Goal: Transaction & Acquisition: Purchase product/service

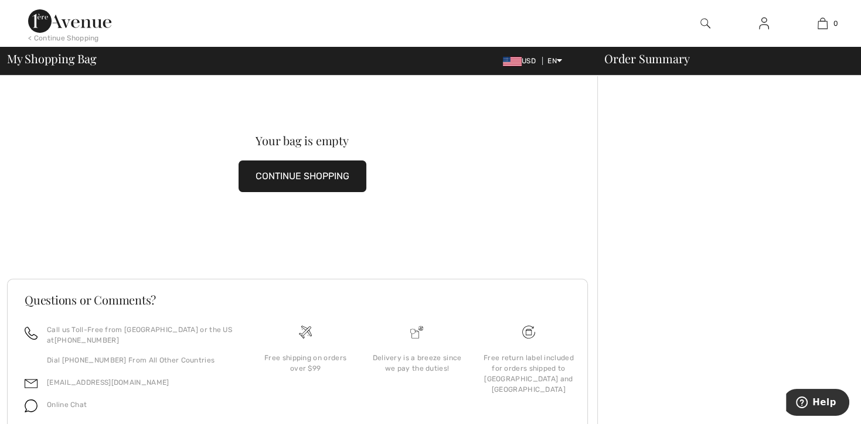
click at [78, 37] on div "< Continue Shopping" at bounding box center [63, 38] width 71 height 11
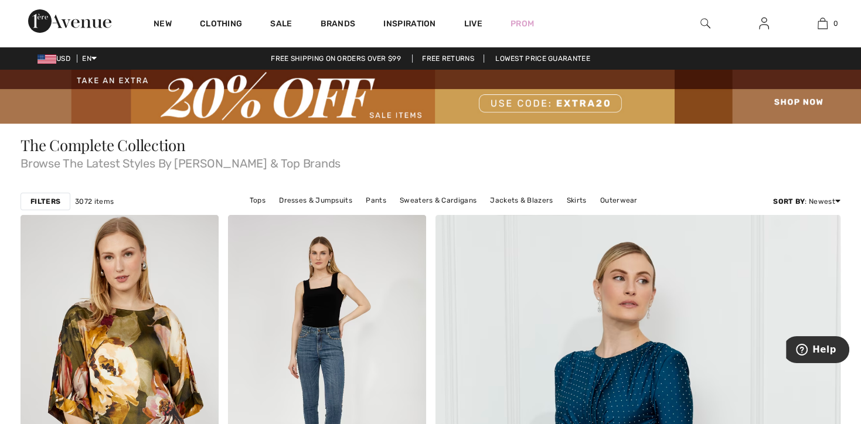
click at [794, 98] on img at bounding box center [430, 97] width 861 height 54
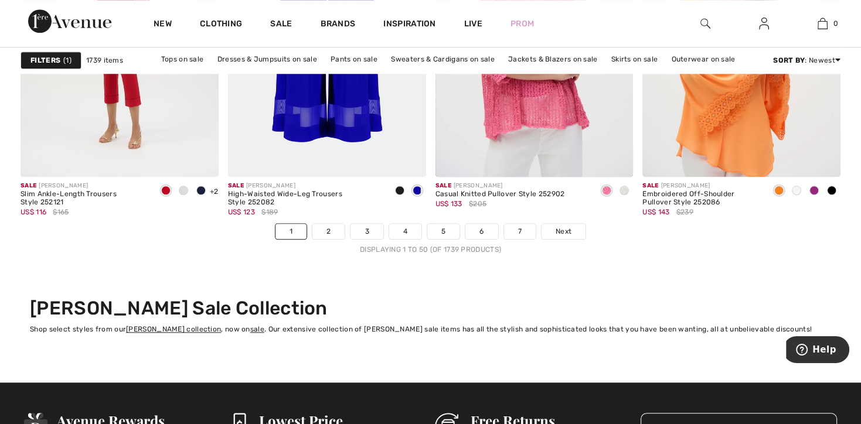
scroll to position [5425, 0]
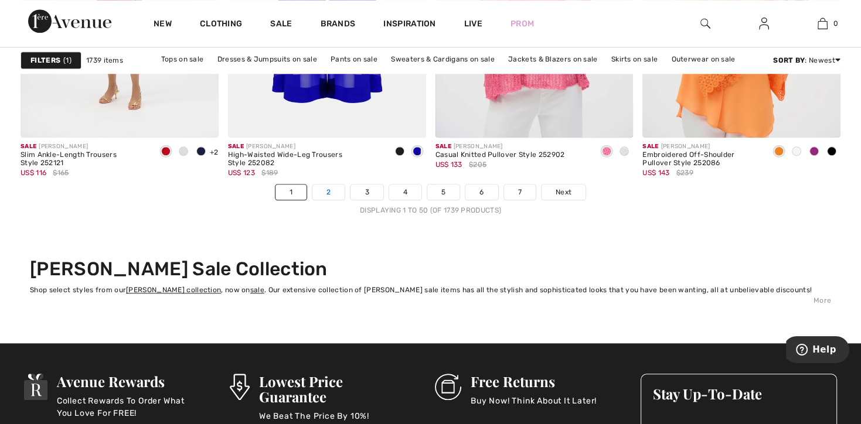
click at [324, 190] on link "2" at bounding box center [328, 192] width 32 height 15
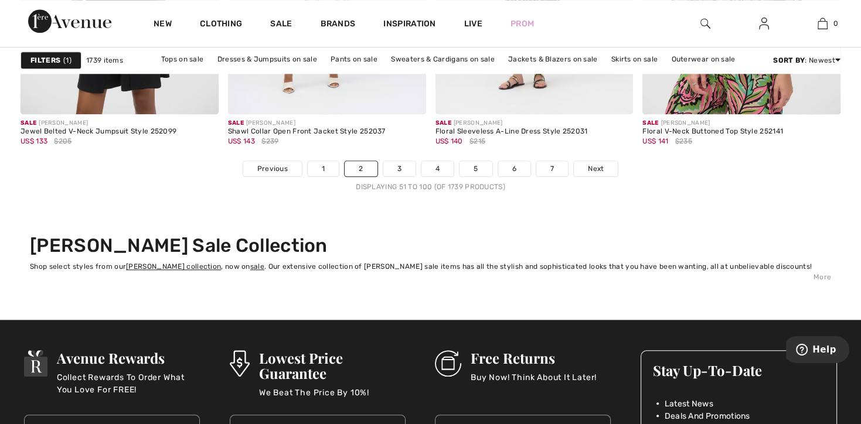
scroll to position [5495, 0]
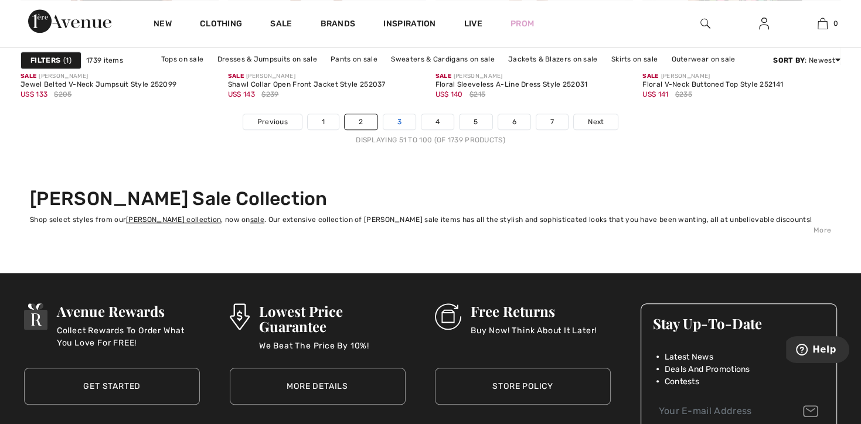
click at [393, 122] on link "3" at bounding box center [399, 121] width 32 height 15
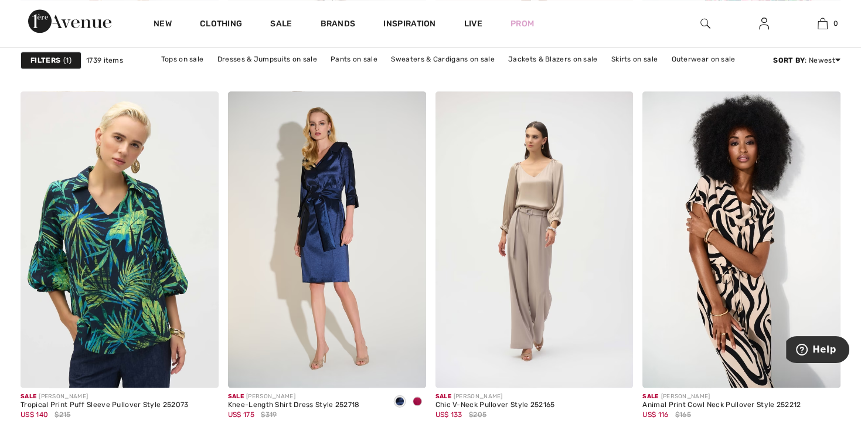
scroll to position [1233, 0]
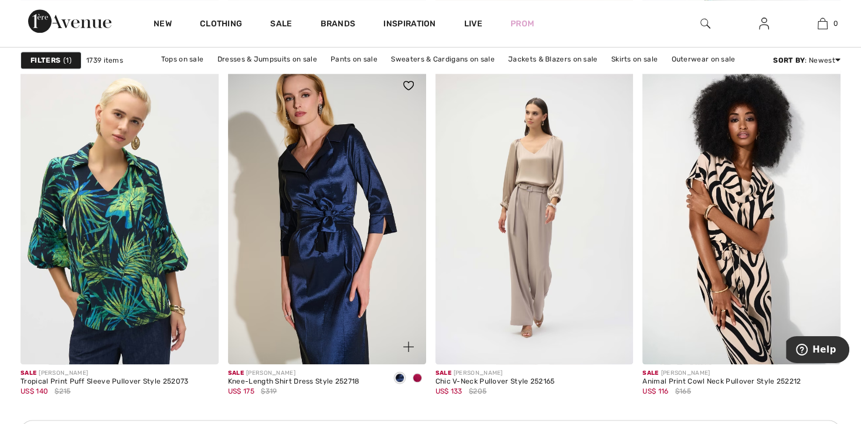
click at [330, 257] on img at bounding box center [327, 216] width 198 height 297
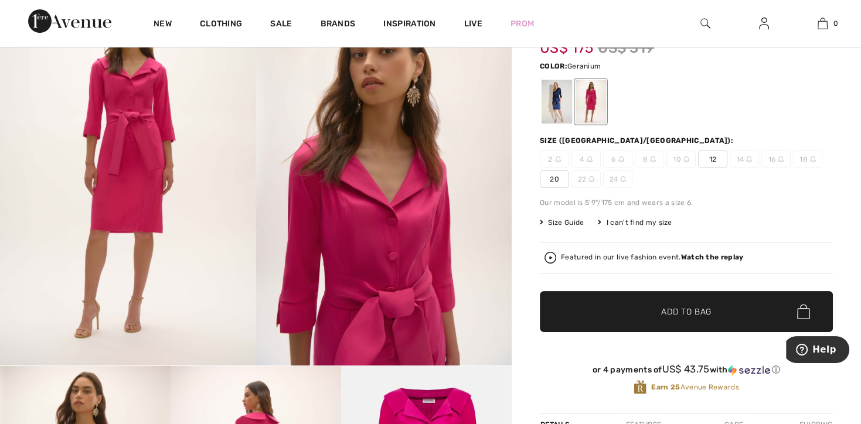
scroll to position [134, 0]
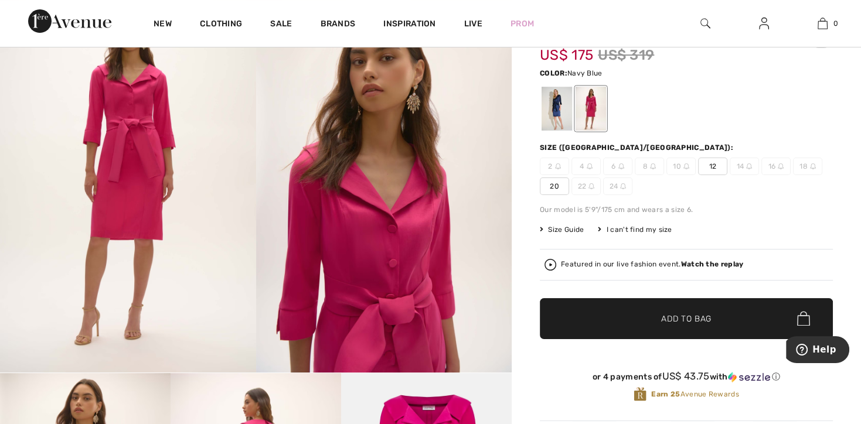
click at [549, 101] on div at bounding box center [556, 109] width 30 height 44
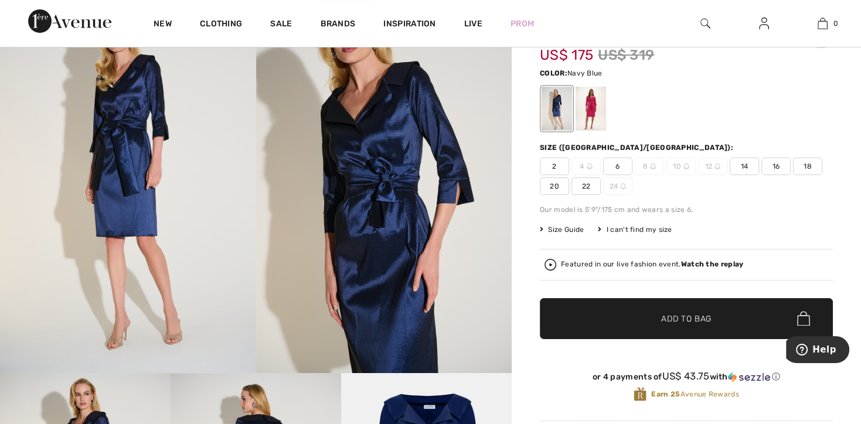
click at [367, 163] on img at bounding box center [384, 181] width 256 height 384
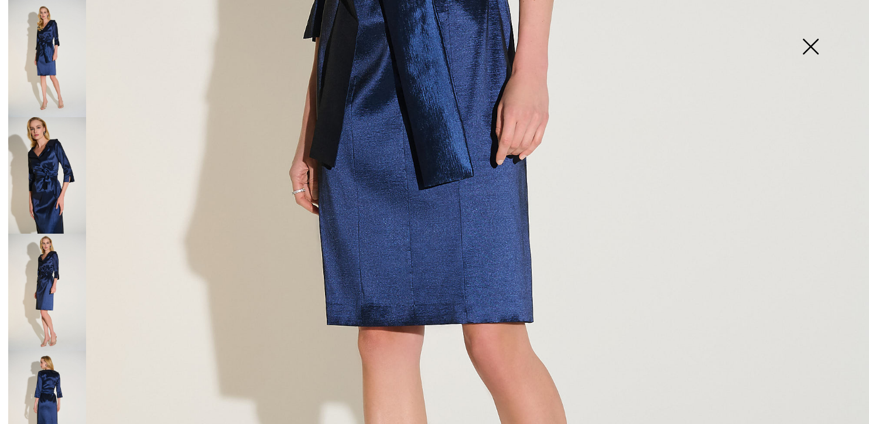
scroll to position [531, 0]
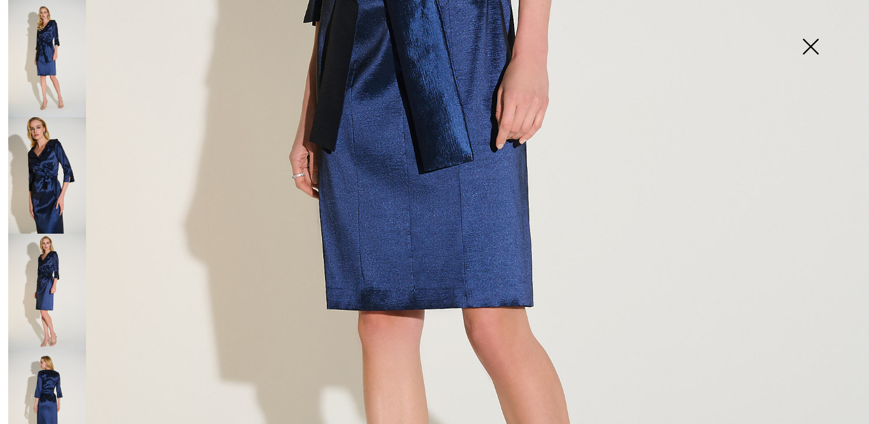
click at [51, 371] on img at bounding box center [47, 409] width 78 height 117
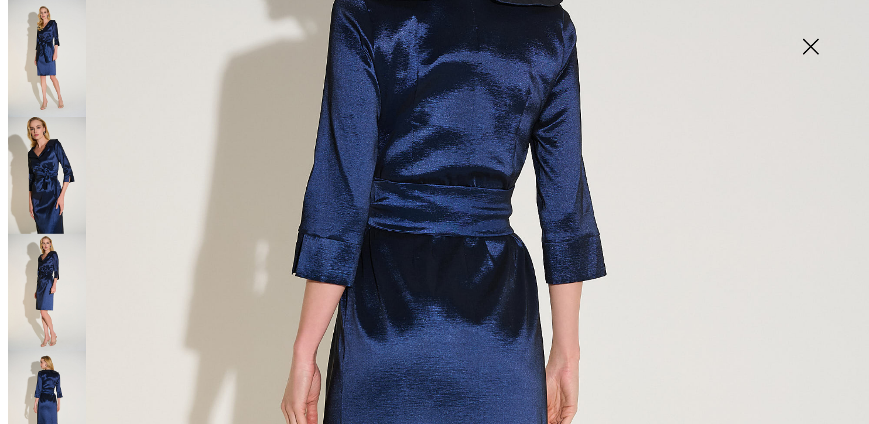
scroll to position [234, 0]
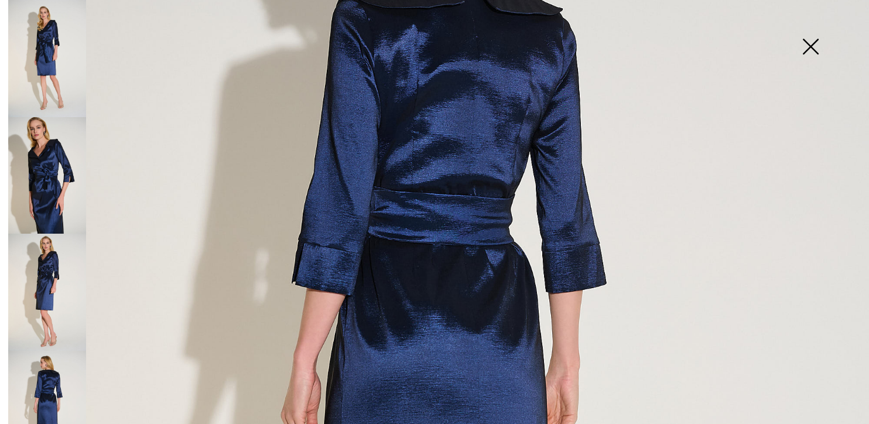
click at [804, 49] on img at bounding box center [811, 48] width 59 height 60
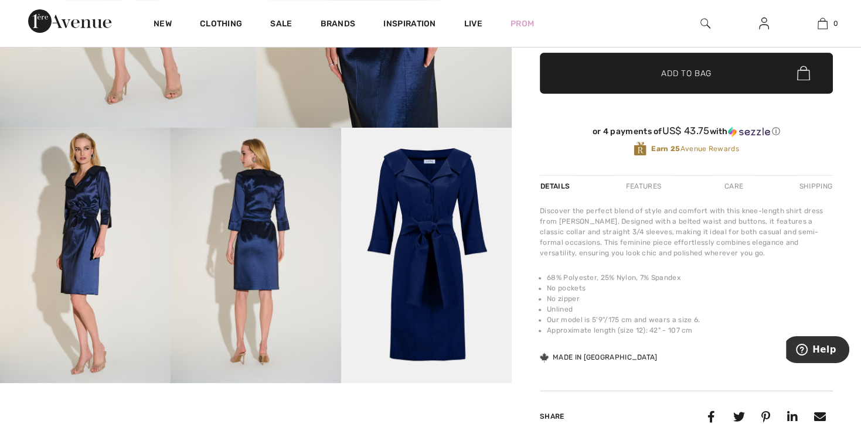
scroll to position [384, 0]
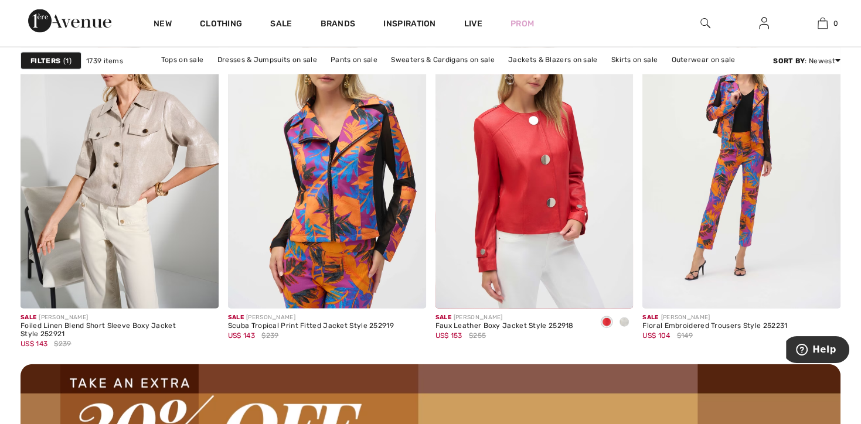
scroll to position [2443, 0]
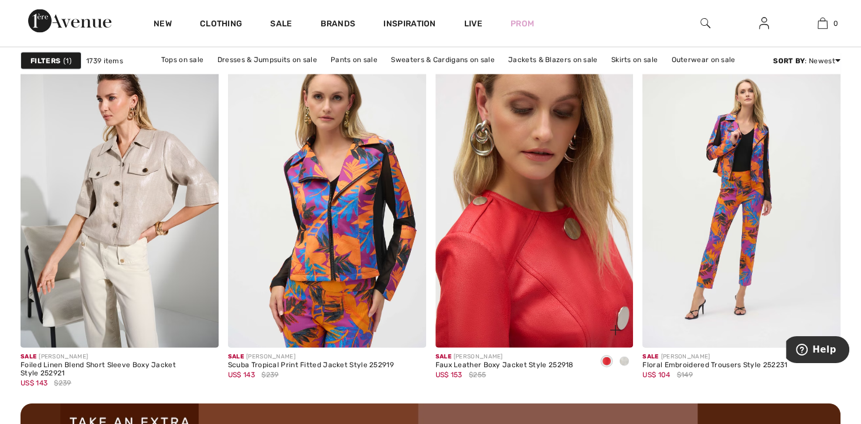
click at [495, 204] on img at bounding box center [534, 199] width 198 height 297
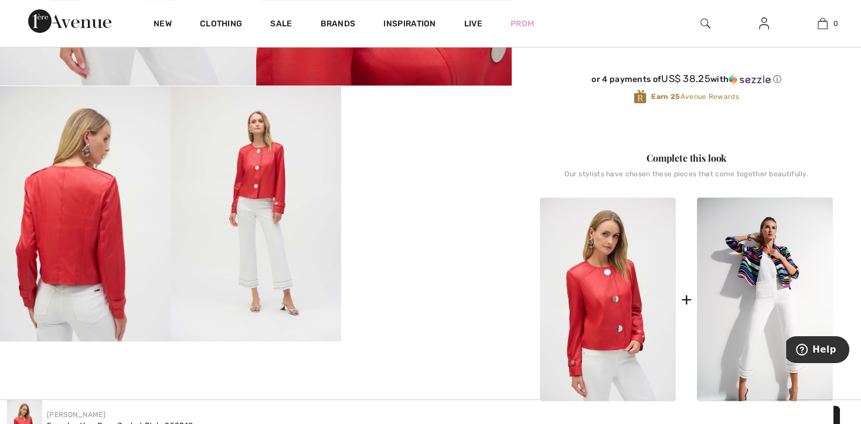
scroll to position [460, 0]
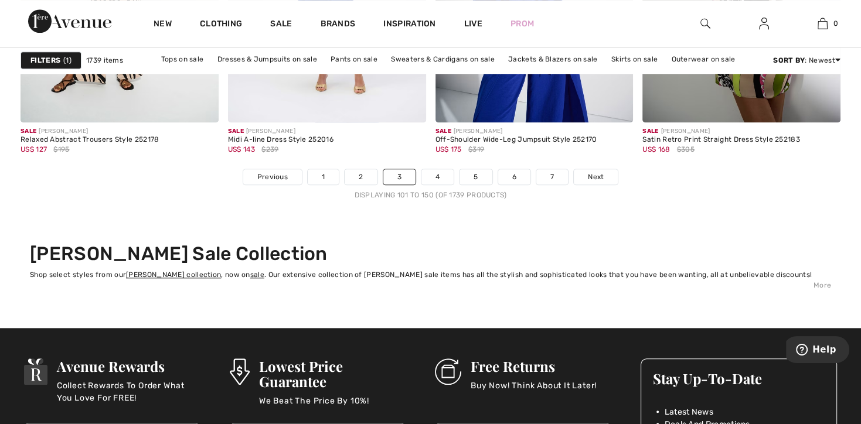
scroll to position [5464, 0]
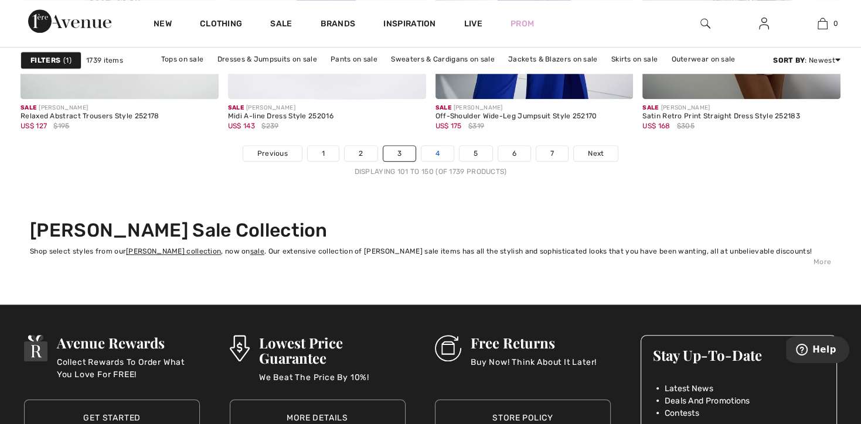
click at [435, 155] on link "4" at bounding box center [437, 153] width 32 height 15
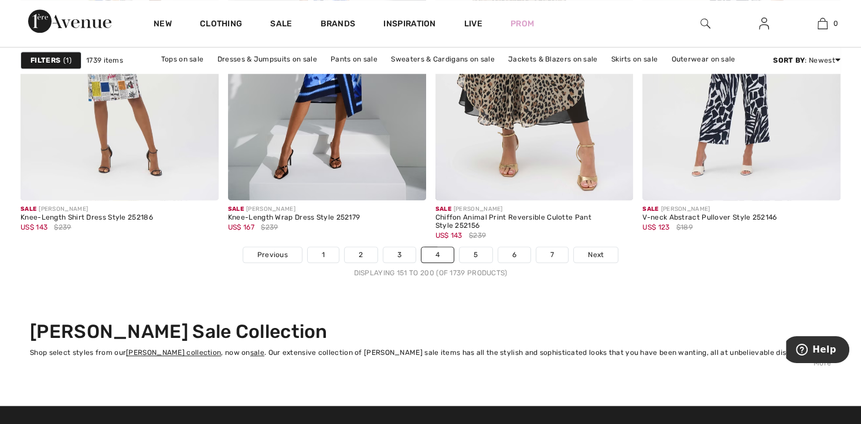
scroll to position [5394, 0]
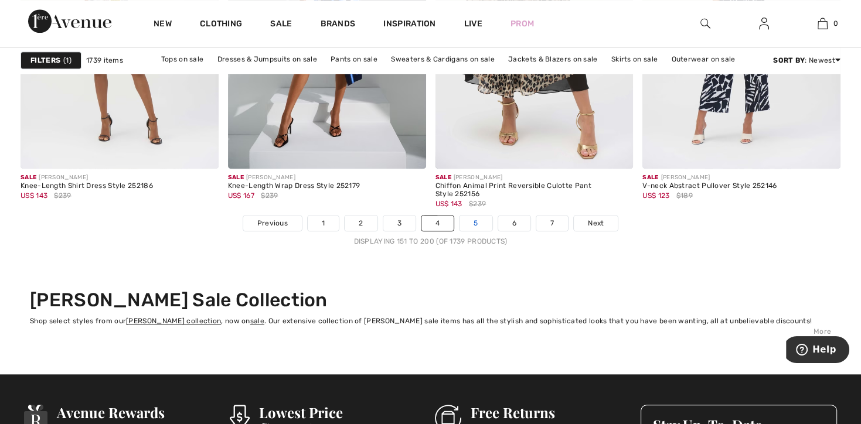
click at [471, 224] on link "5" at bounding box center [475, 223] width 32 height 15
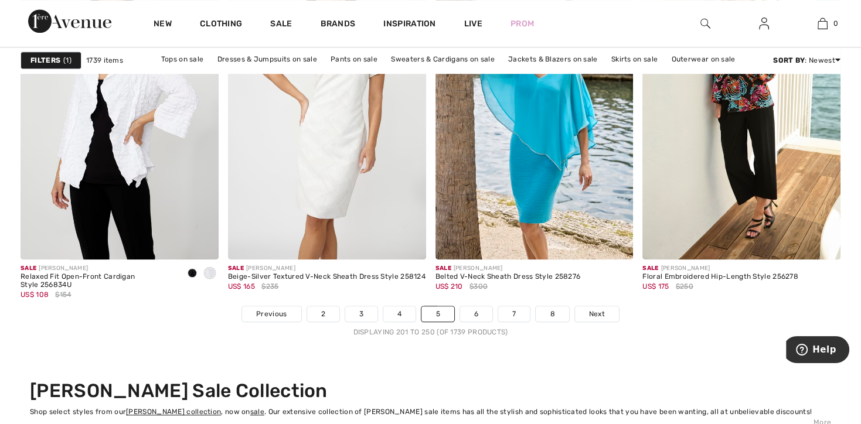
scroll to position [5308, 0]
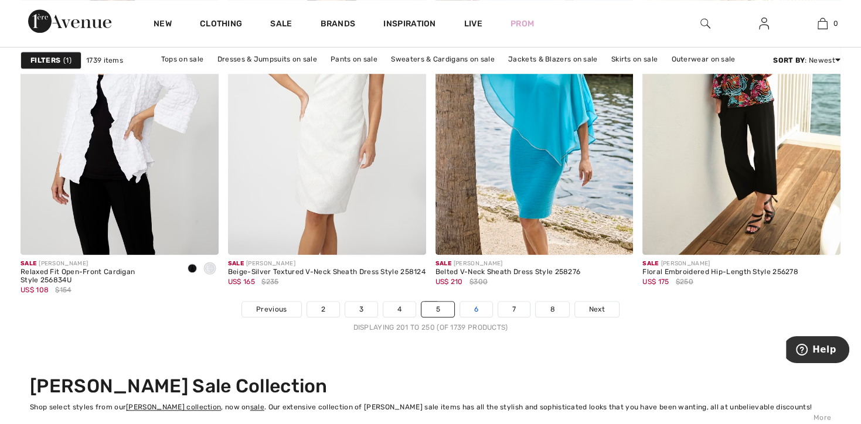
click at [476, 309] on link "6" at bounding box center [476, 309] width 32 height 15
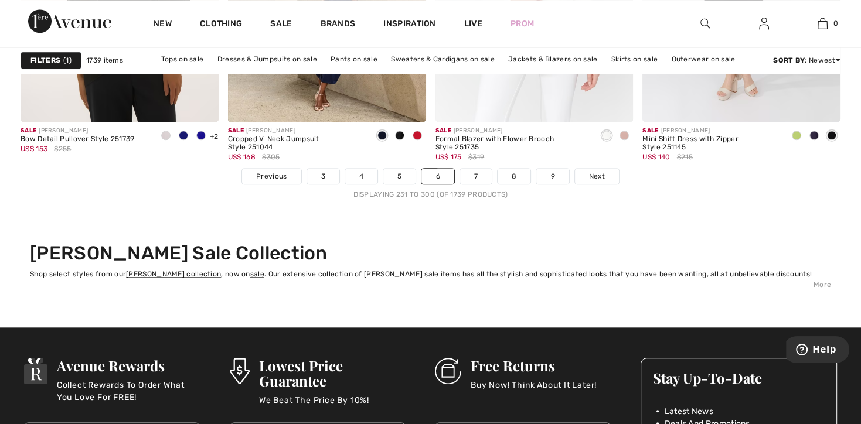
scroll to position [5472, 0]
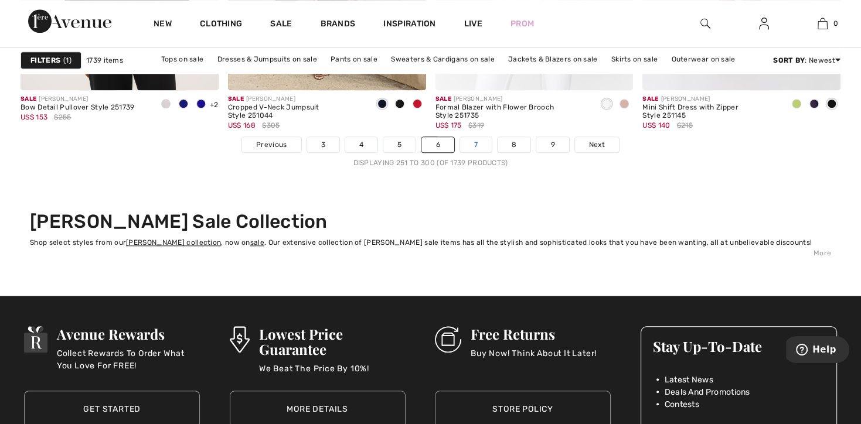
click at [466, 145] on link "7" at bounding box center [476, 144] width 32 height 15
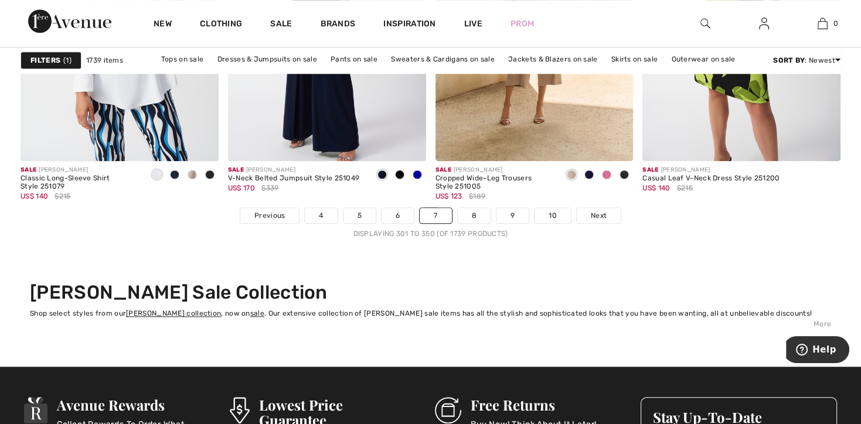
scroll to position [5479, 0]
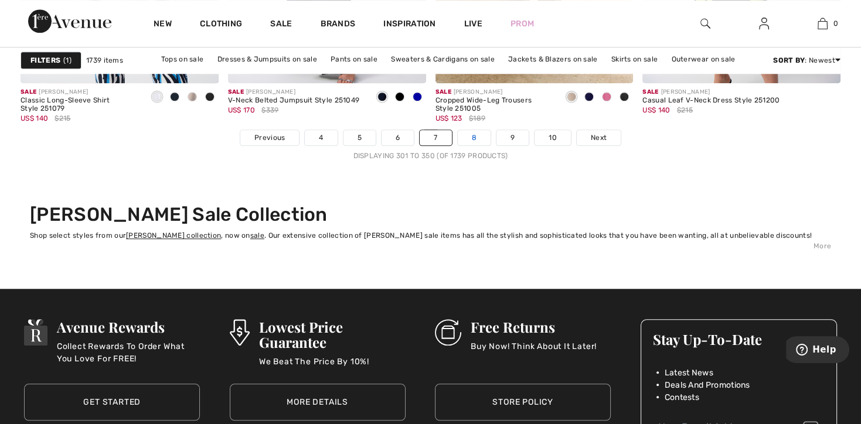
click at [462, 135] on link "8" at bounding box center [474, 137] width 33 height 15
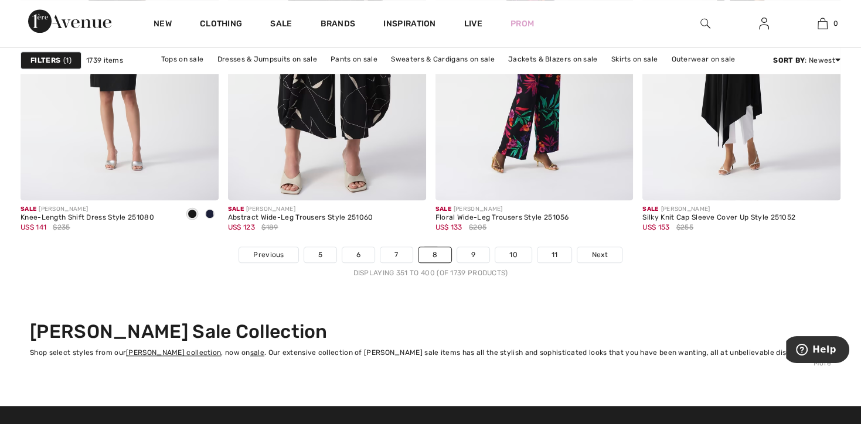
scroll to position [5440, 0]
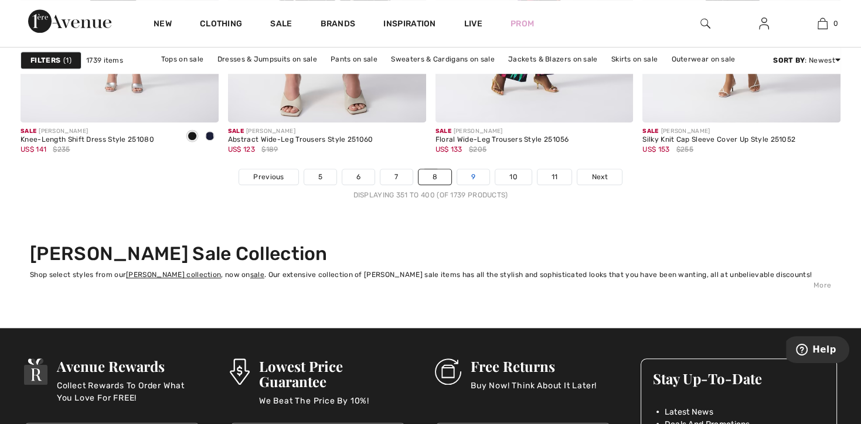
click at [470, 176] on link "9" at bounding box center [473, 176] width 32 height 15
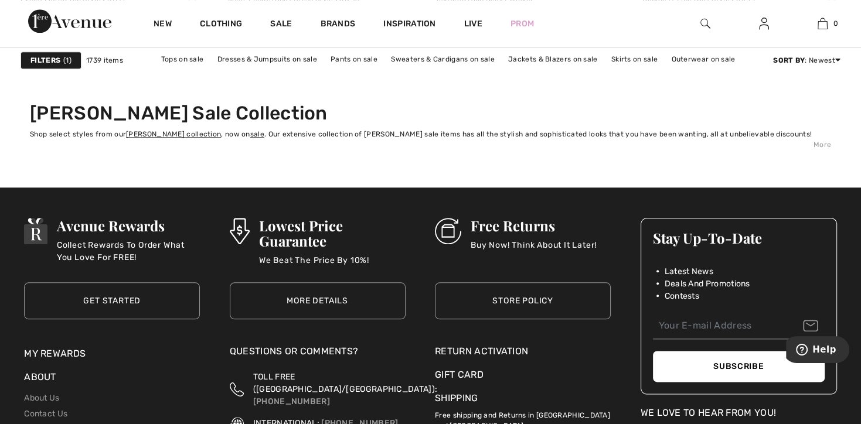
scroll to position [5597, 0]
